Goal: Find specific page/section: Find specific page/section

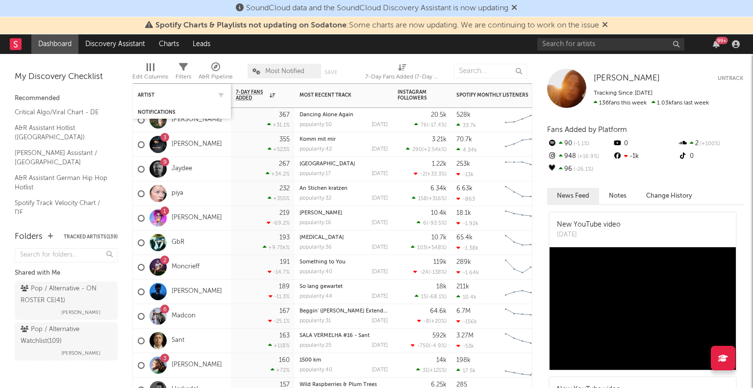
click at [153, 91] on div "Artist" at bounding box center [182, 94] width 88 height 19
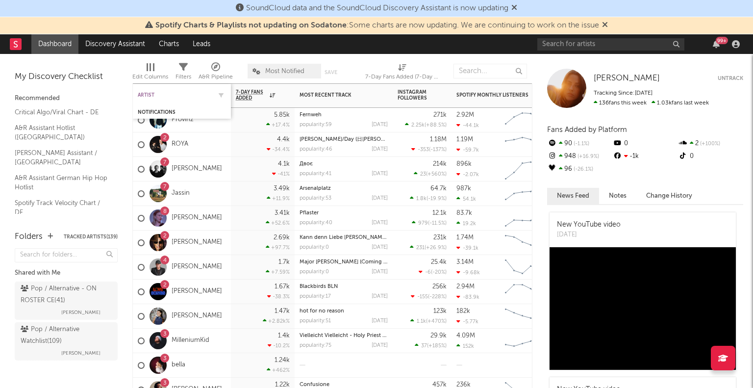
click at [159, 94] on div "Artist" at bounding box center [174, 95] width 73 height 6
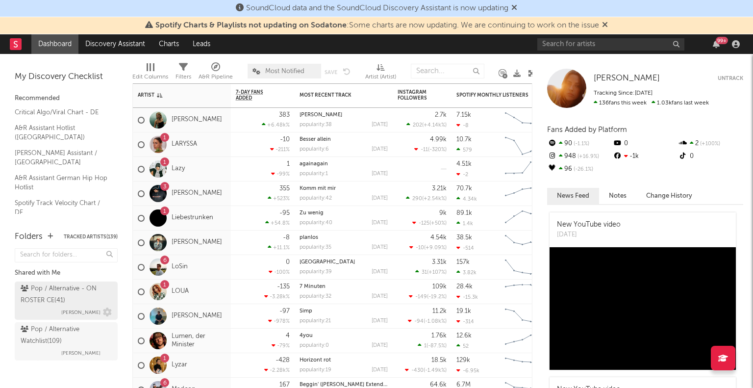
click at [67, 296] on div "Pop / Alternative - ON ROSTER CE ( 41 )" at bounding box center [65, 295] width 89 height 24
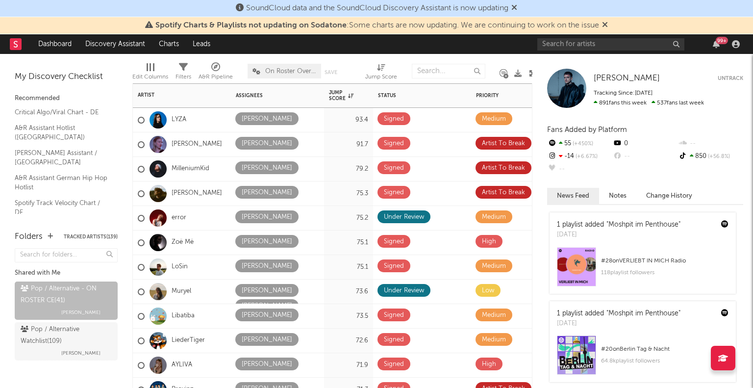
click at [147, 94] on div "Artist" at bounding box center [174, 95] width 73 height 6
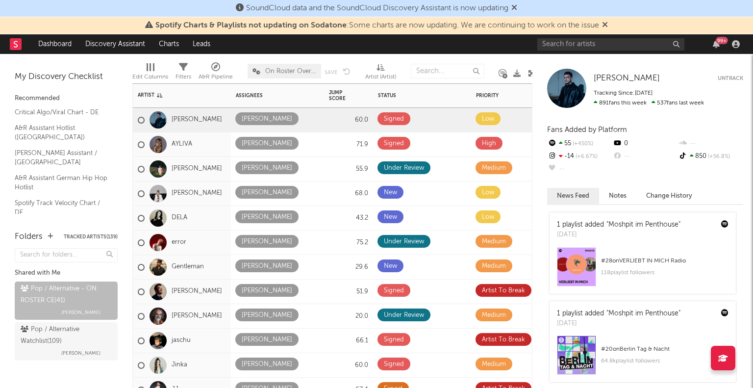
click at [147, 94] on div "Artist" at bounding box center [174, 95] width 73 height 6
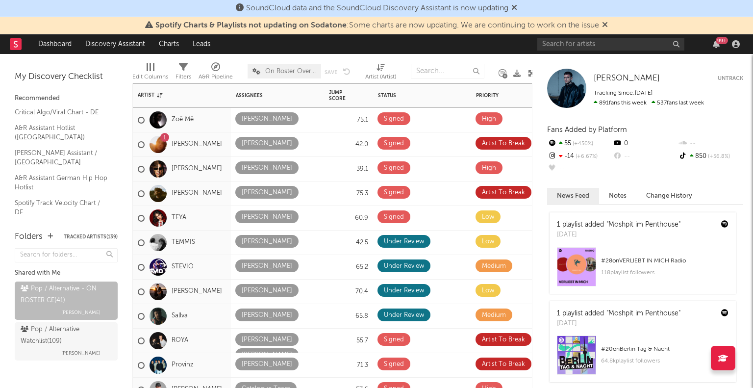
click at [147, 94] on div "Artist" at bounding box center [174, 95] width 73 height 6
